Goal: Find specific page/section: Find specific page/section

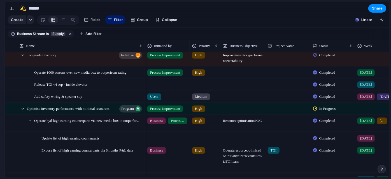
scroll to position [192, 0]
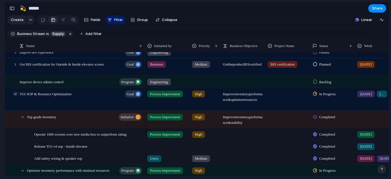
click at [15, 96] on div at bounding box center [15, 93] width 5 height 5
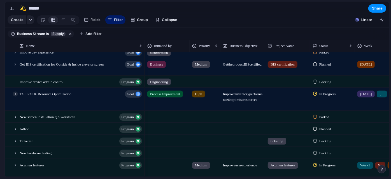
scroll to position [302, 0]
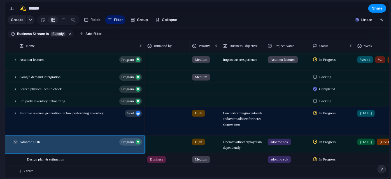
click at [16, 140] on div at bounding box center [15, 142] width 5 height 5
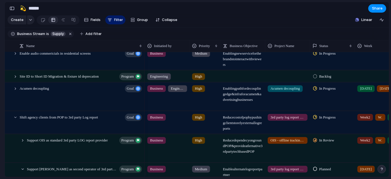
scroll to position [0, 0]
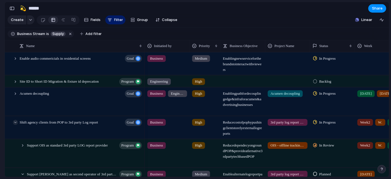
click at [15, 125] on div at bounding box center [15, 122] width 5 height 5
